Goal: Transaction & Acquisition: Book appointment/travel/reservation

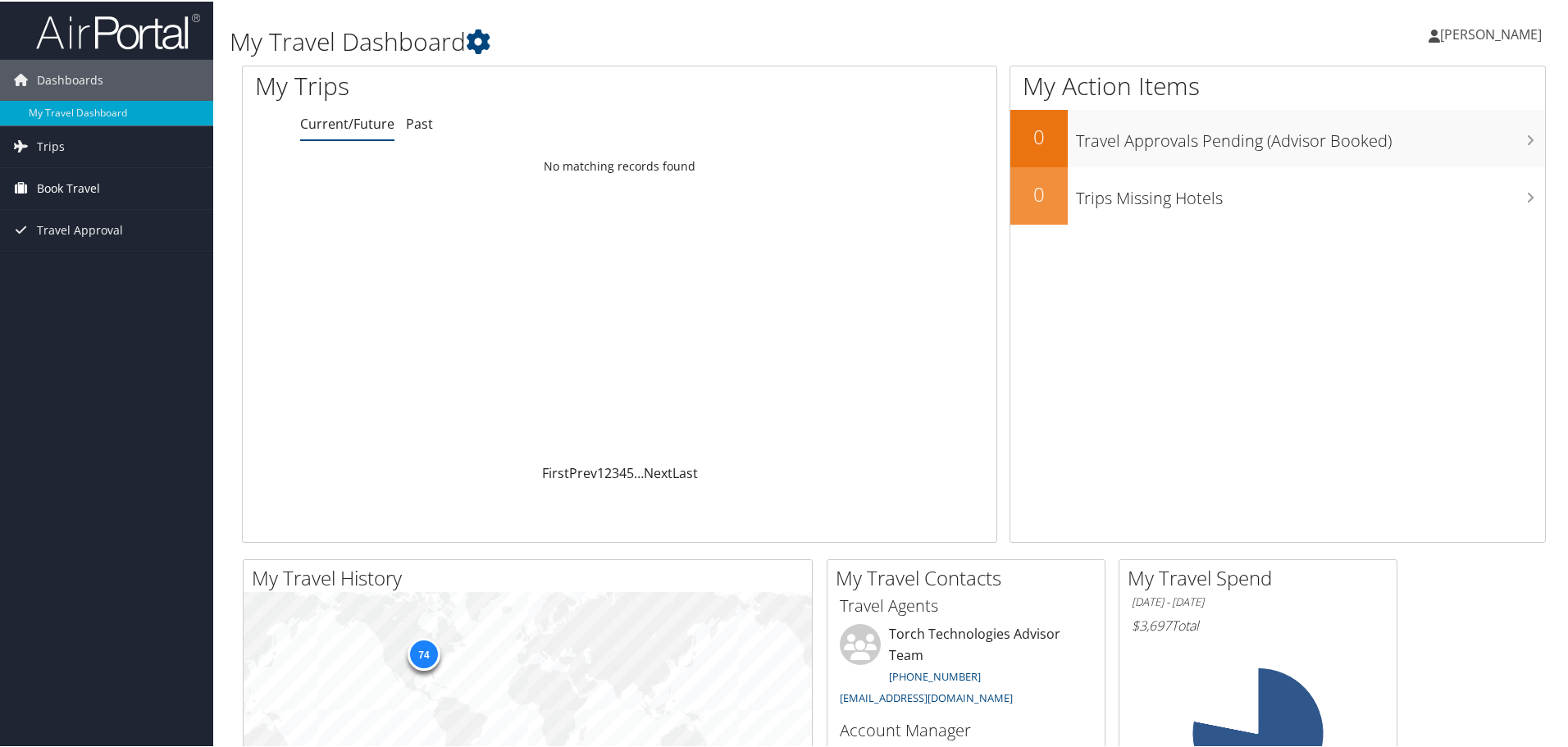
click at [66, 185] on span "Book Travel" at bounding box center [67, 187] width 63 height 41
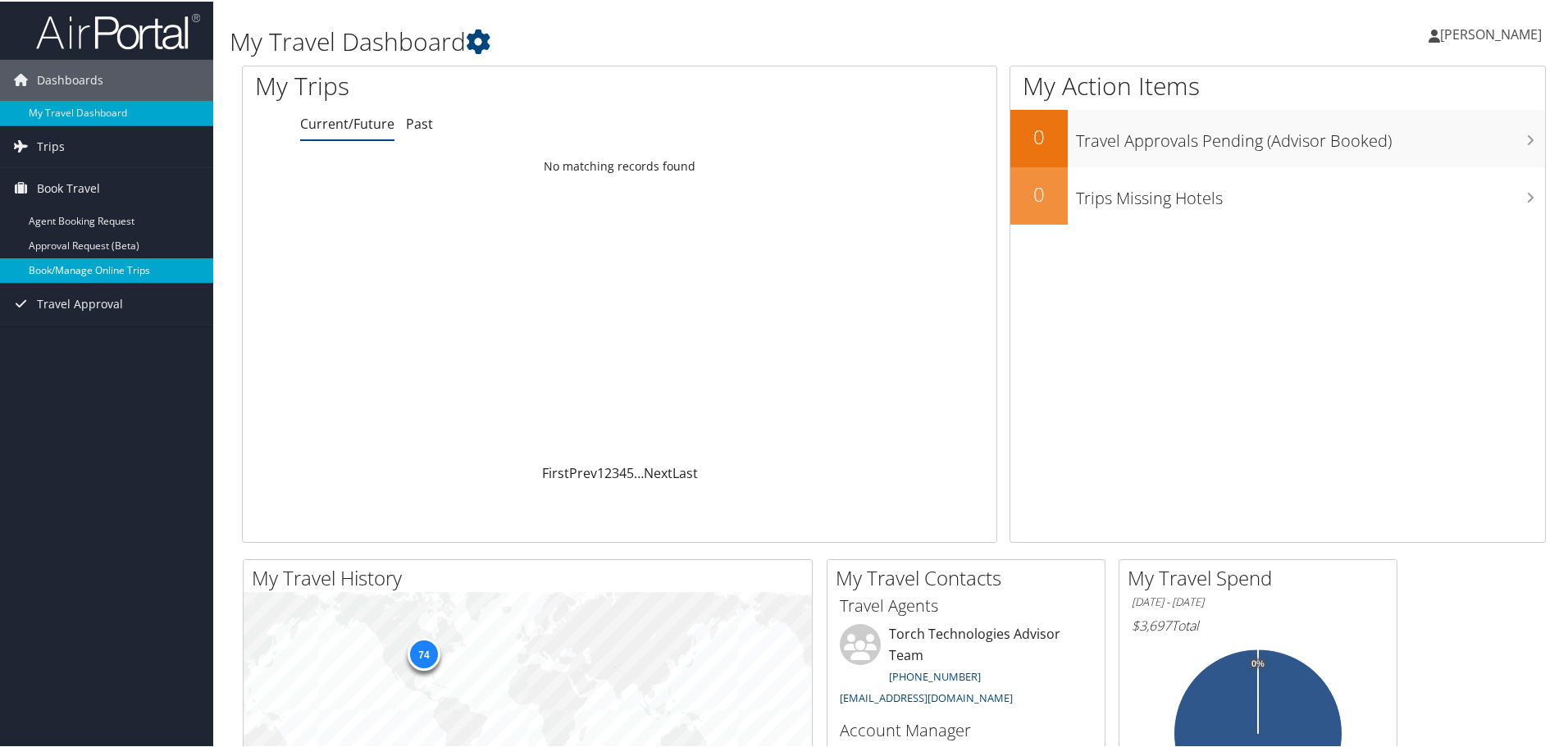
click at [106, 270] on link "Book/Manage Online Trips" at bounding box center [106, 269] width 213 height 24
